Goal: Task Accomplishment & Management: Manage account settings

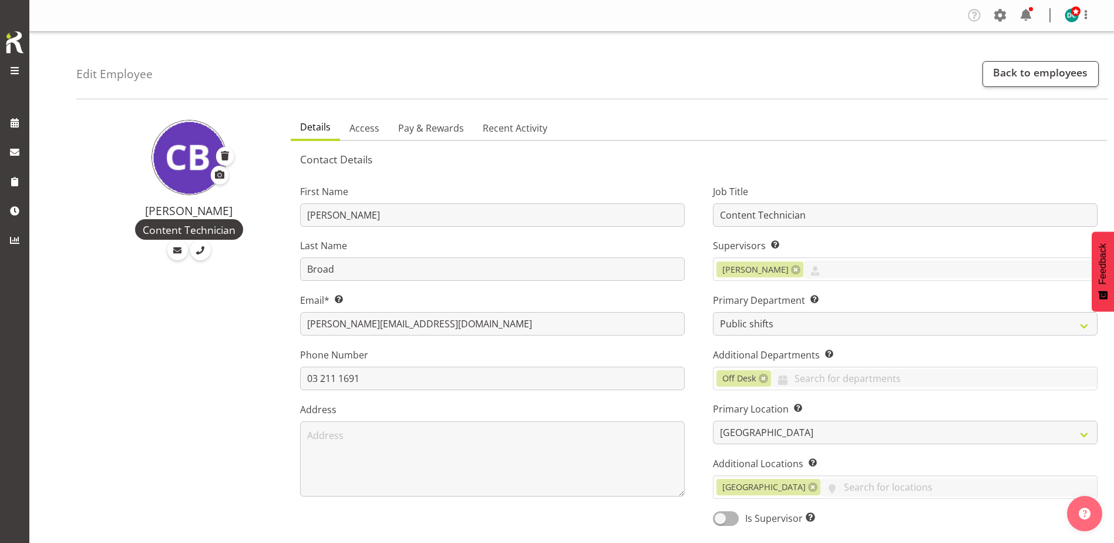
select select "921"
select select "1276"
select select "TimelineDay"
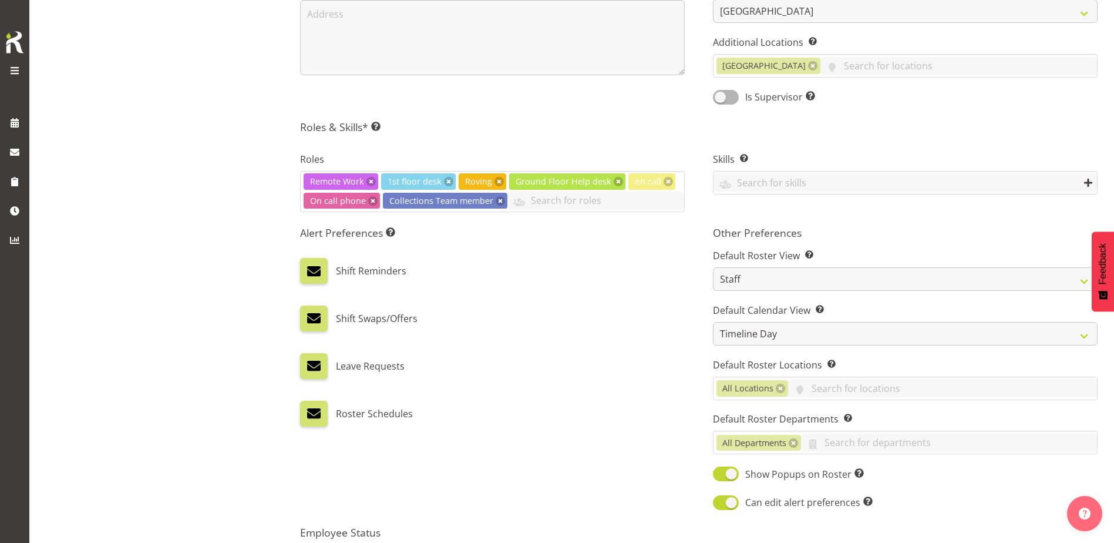
scroll to position [548, 0]
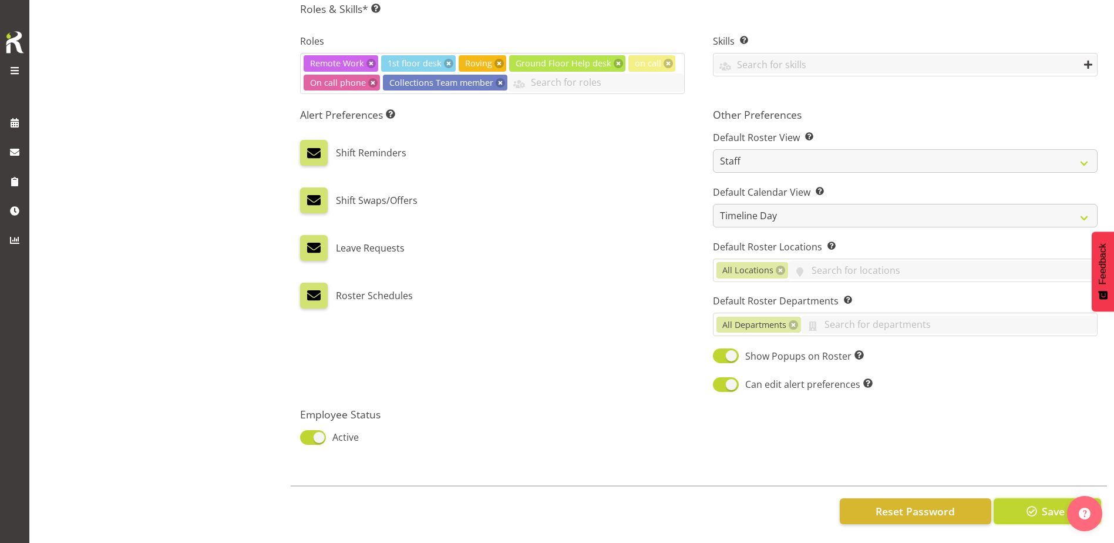
click at [1047, 503] on span "Save" at bounding box center [1053, 510] width 23 height 15
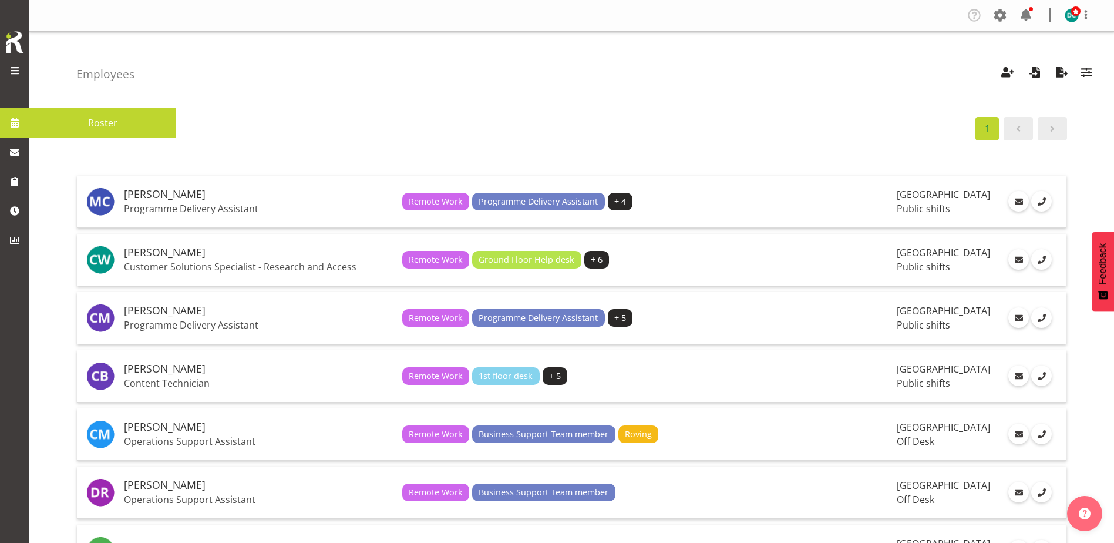
click at [20, 123] on span at bounding box center [15, 123] width 18 height 18
